Goal: Task Accomplishment & Management: Use online tool/utility

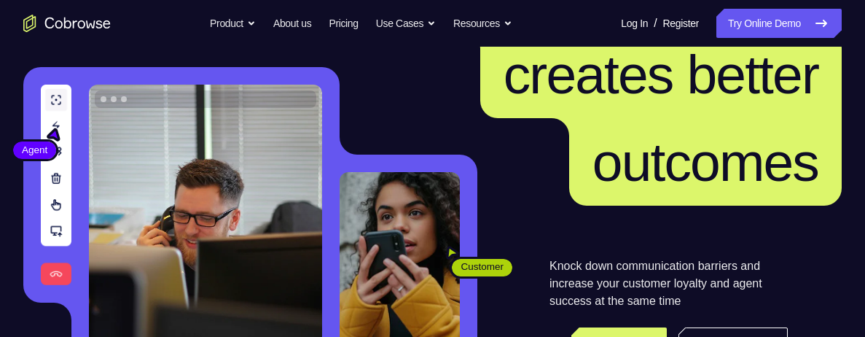
scroll to position [132, 0]
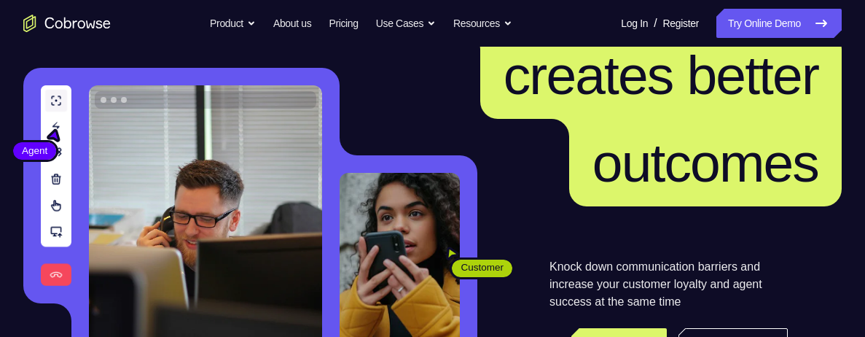
click at [791, 238] on div "Knock down communication barriers and increase your customer loyalty and agent …" at bounding box center [659, 284] width 364 height 157
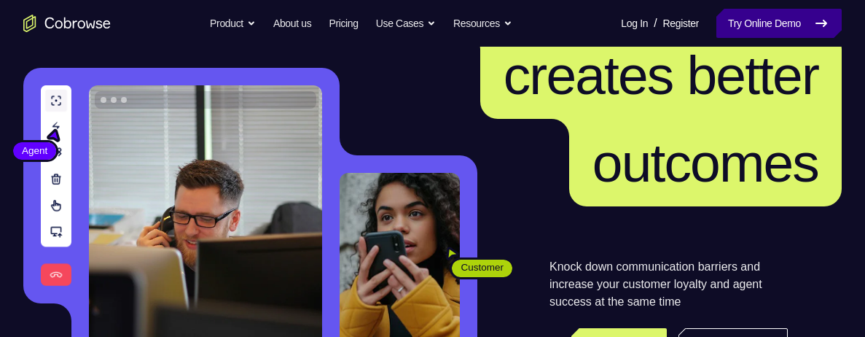
click at [763, 25] on link "Try Online Demo" at bounding box center [779, 23] width 125 height 29
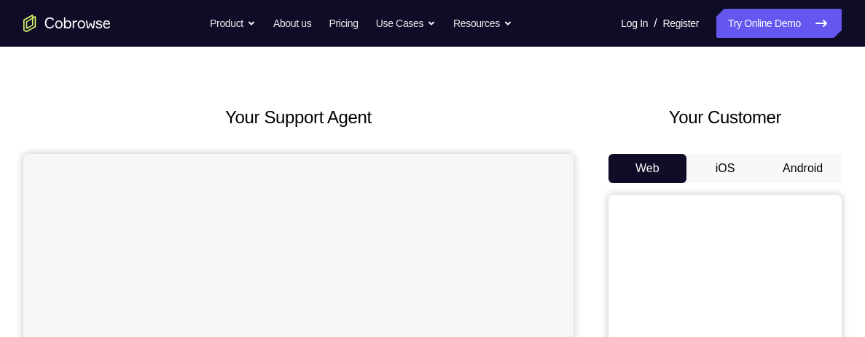
scroll to position [35, 0]
click at [818, 171] on button "Android" at bounding box center [803, 169] width 78 height 29
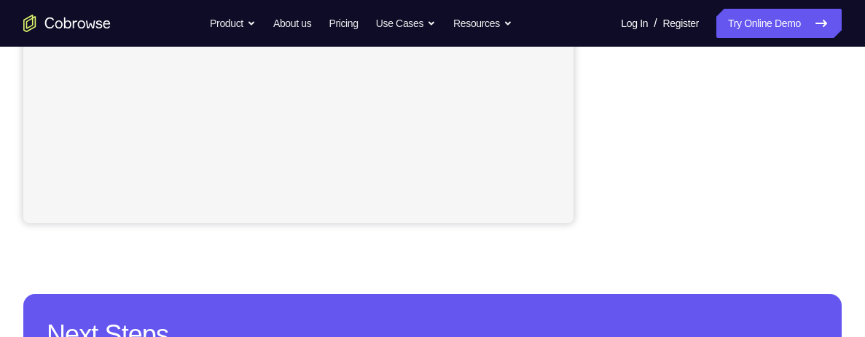
scroll to position [453, 0]
